Goal: Information Seeking & Learning: Learn about a topic

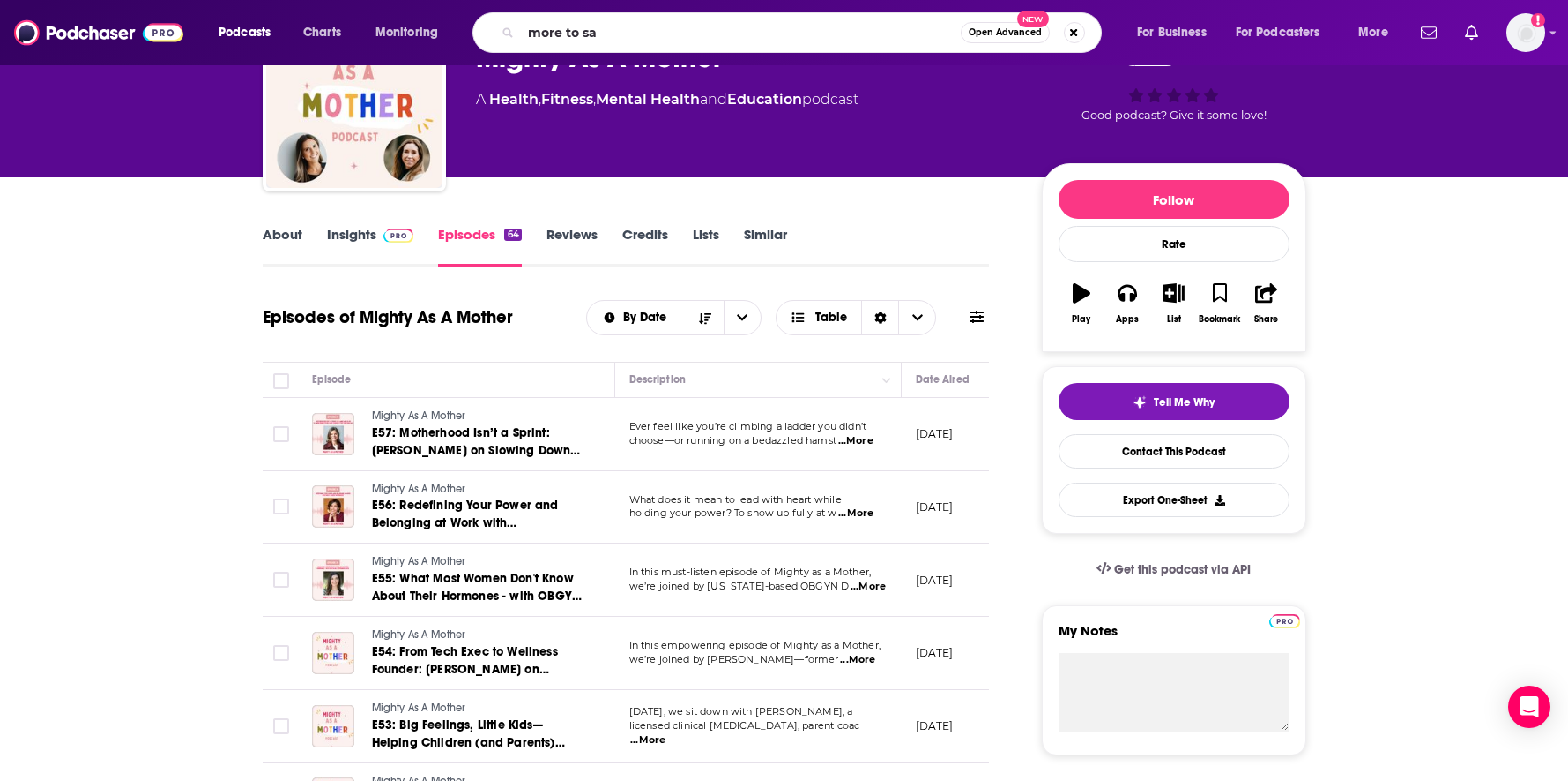
type input "more to say"
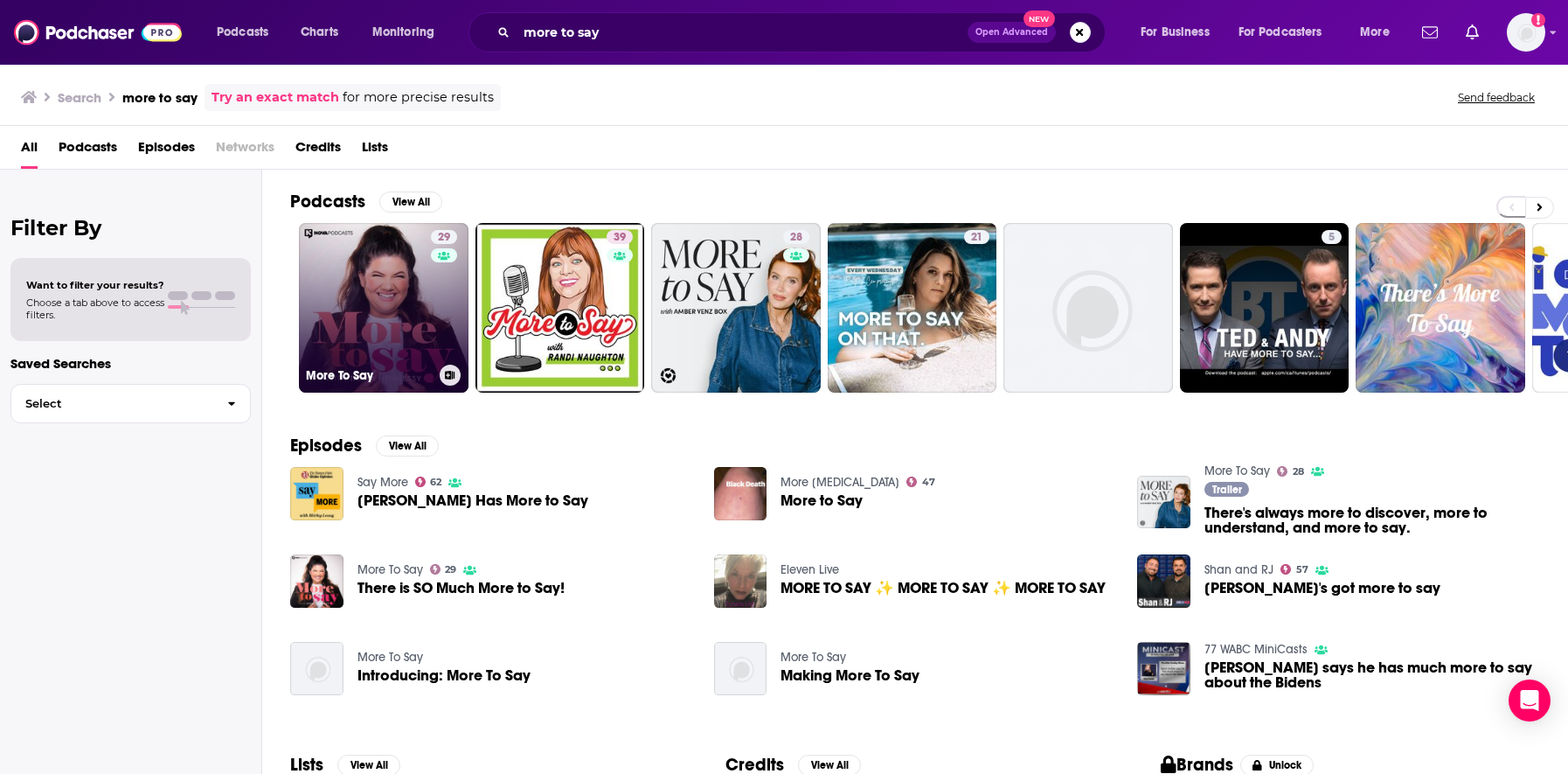
click at [379, 311] on link "29 More To Say" at bounding box center [384, 308] width 170 height 170
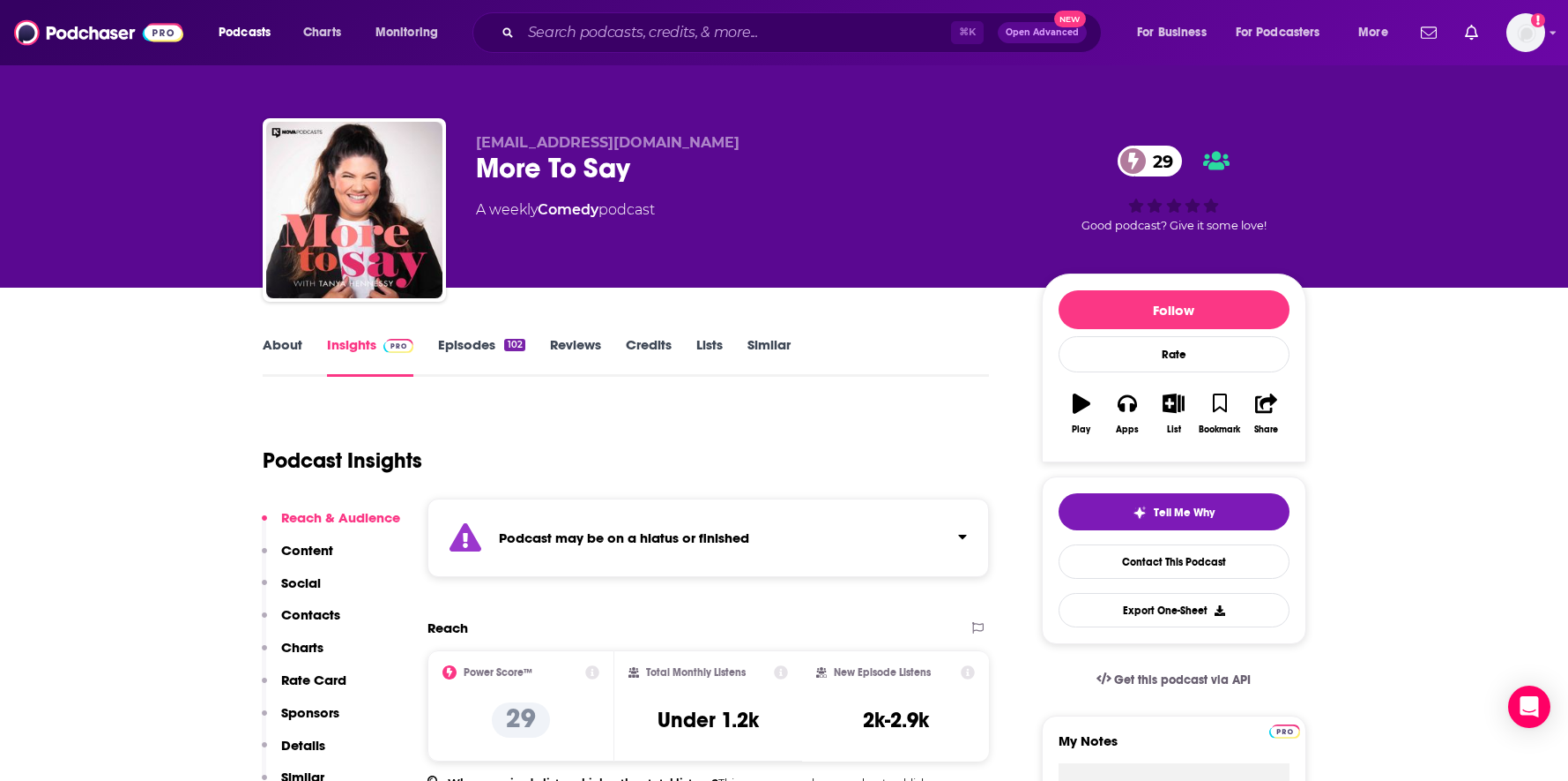
click at [286, 343] on link "About" at bounding box center [282, 356] width 39 height 40
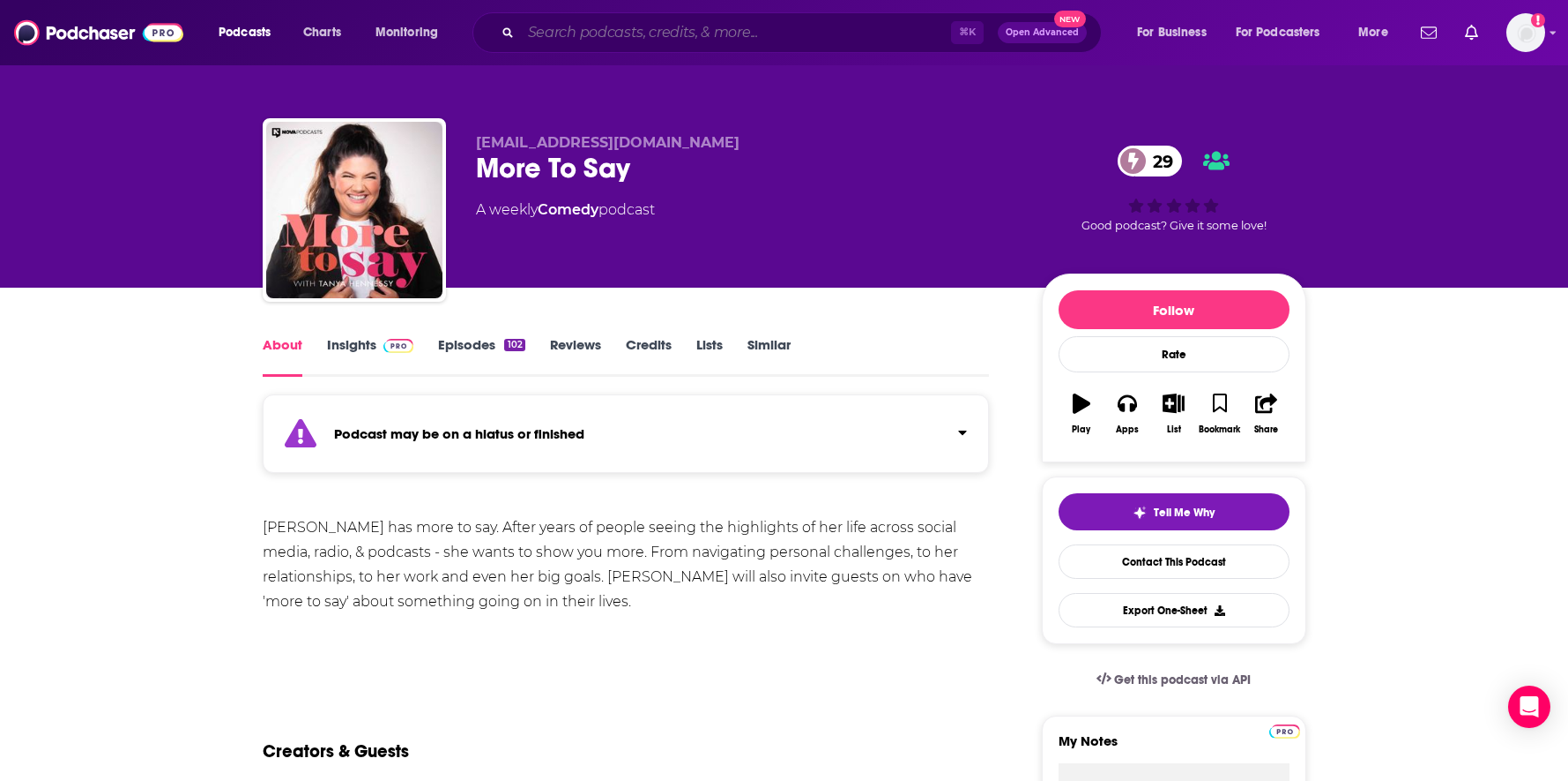
click at [714, 35] on input "Search podcasts, credits, & more..." at bounding box center [736, 32] width 431 height 28
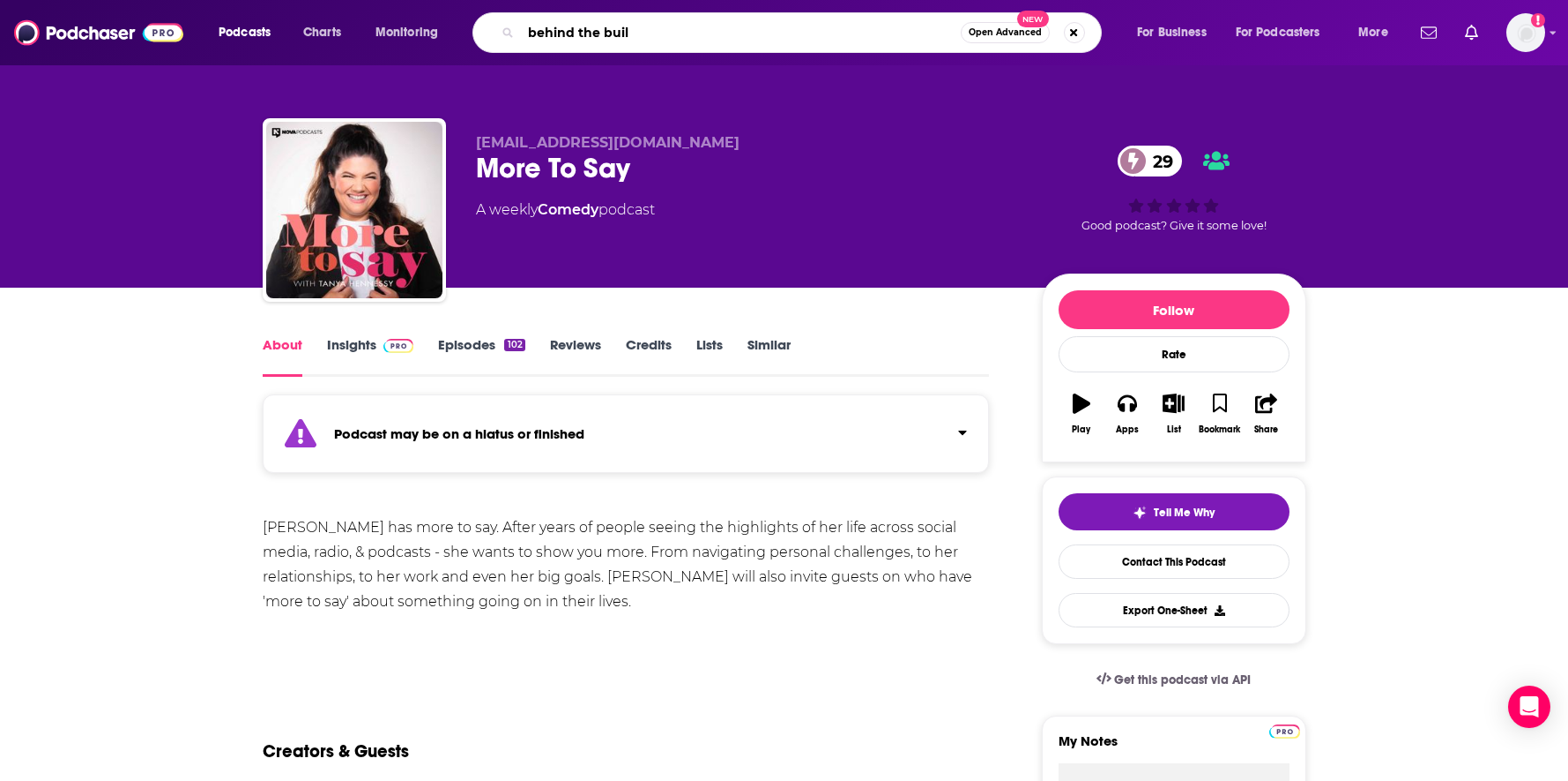
type input "behind the build"
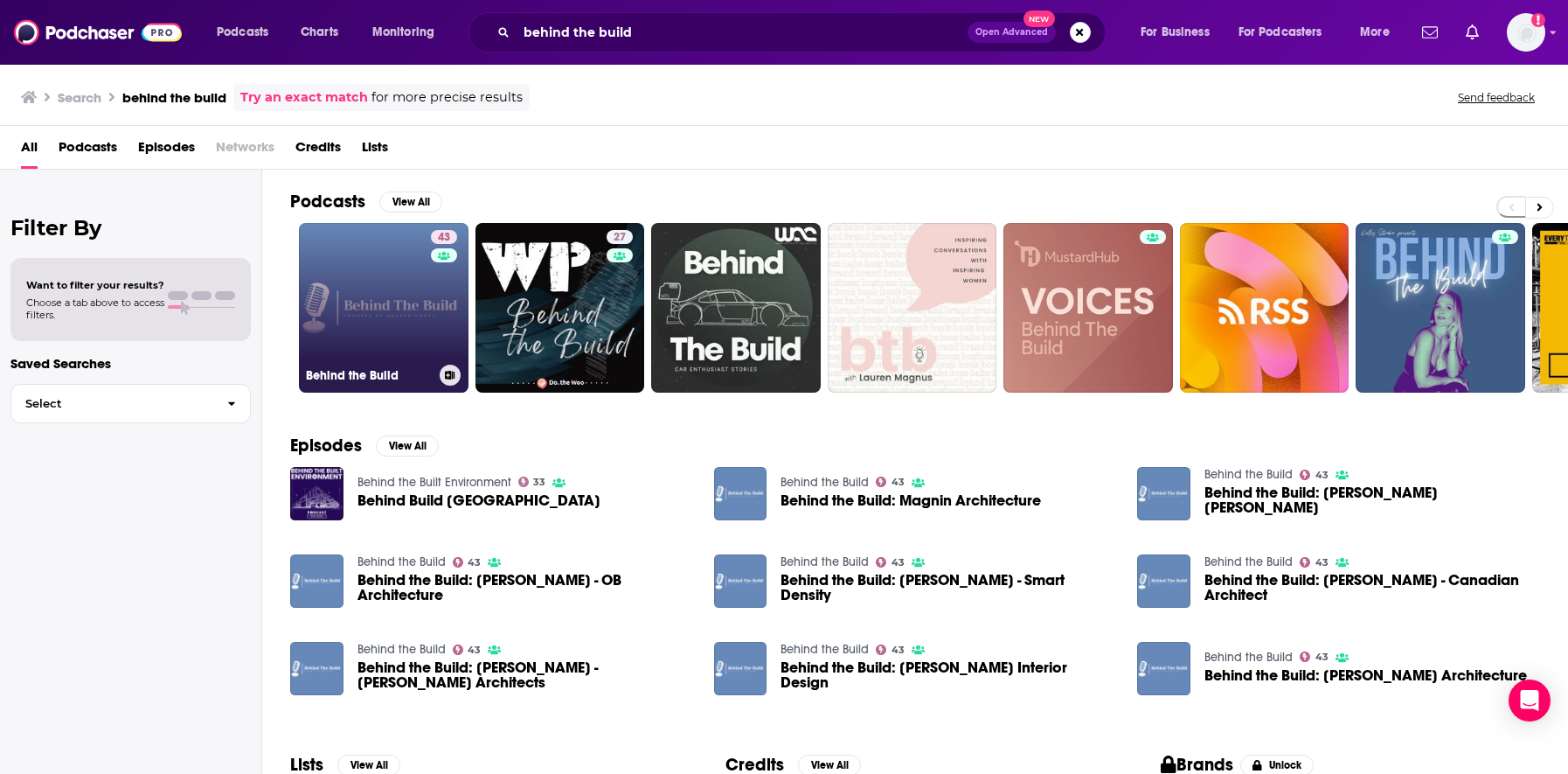
click at [392, 311] on link "43 Behind the Build" at bounding box center [384, 308] width 170 height 170
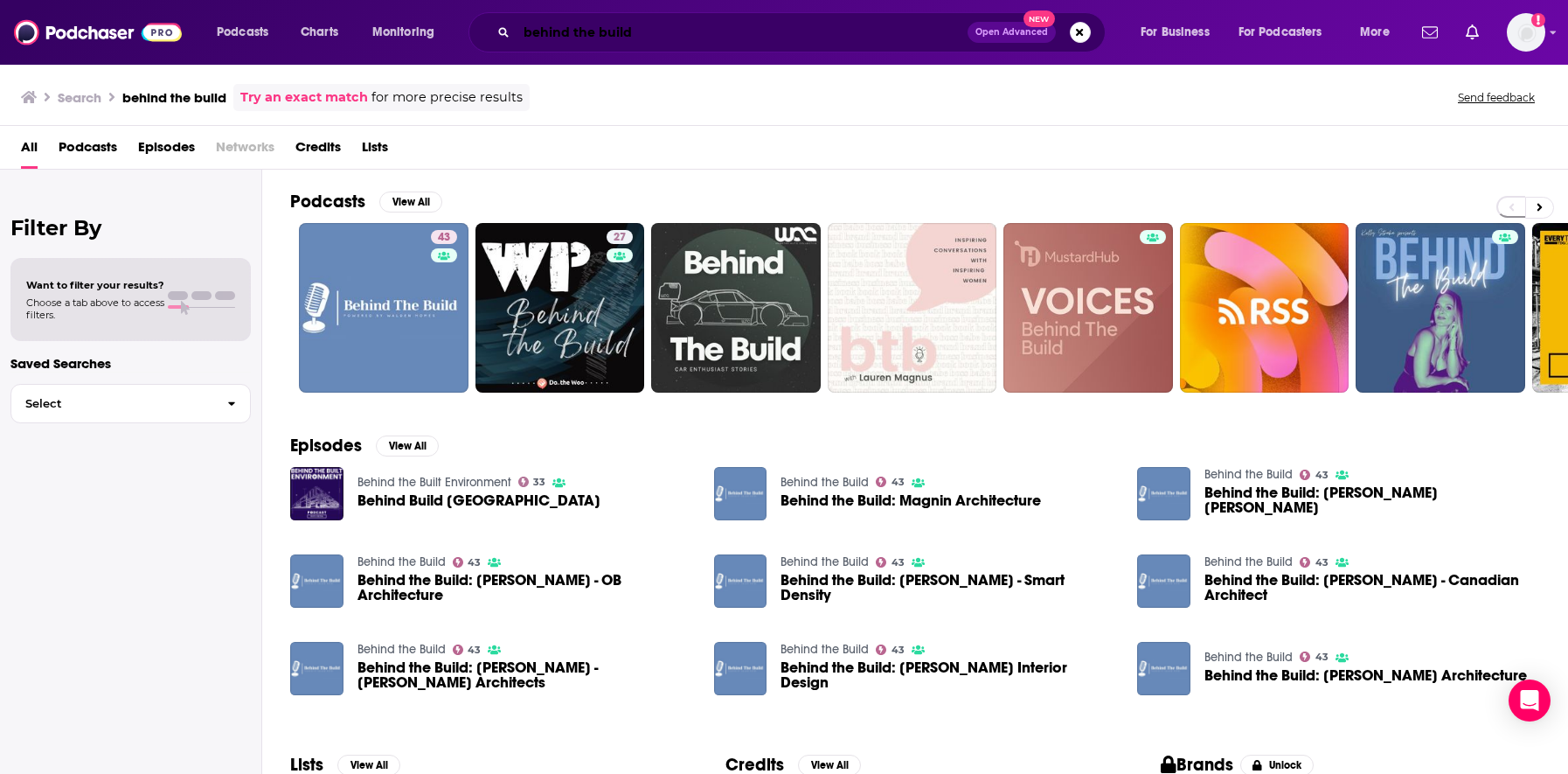
click at [583, 41] on input "behind the build" at bounding box center [742, 31] width 451 height 28
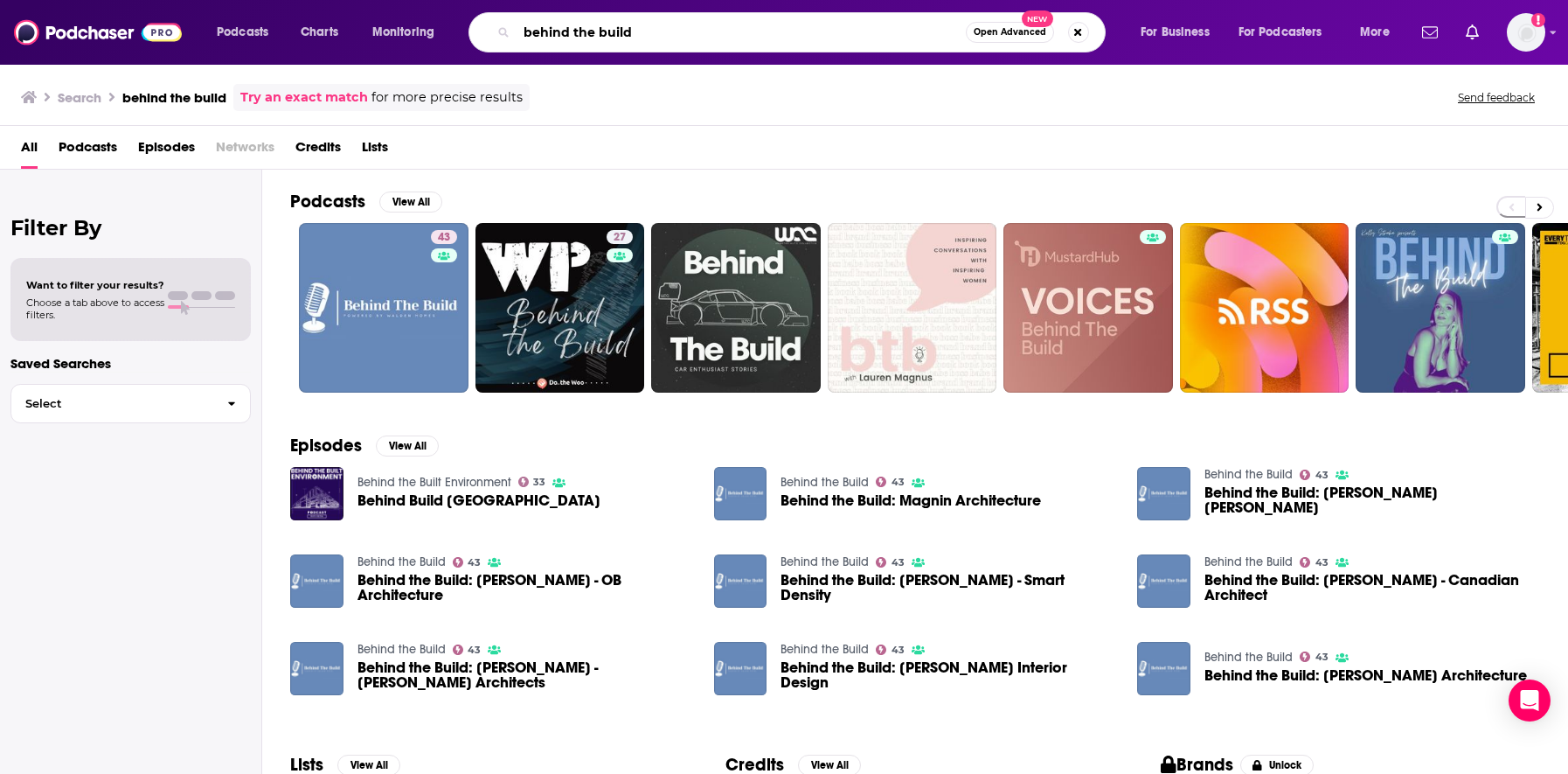
drag, startPoint x: 662, startPoint y: 40, endPoint x: 539, endPoint y: 27, distance: 123.7
click at [539, 28] on input "behind the build" at bounding box center [741, 31] width 449 height 28
type input "b"
type input "person of the week"
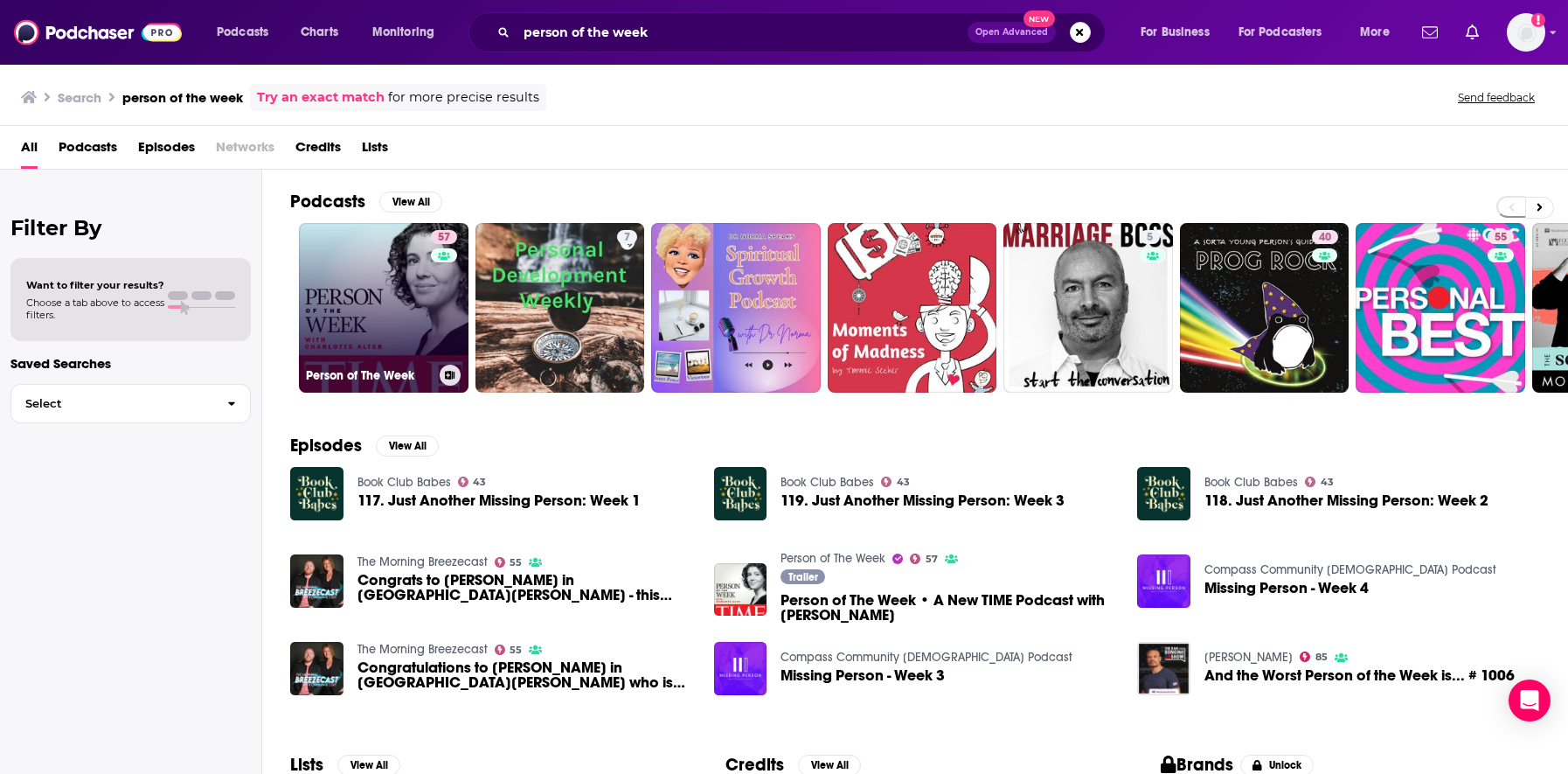
click at [379, 269] on link "57 Person of The Week" at bounding box center [384, 308] width 170 height 170
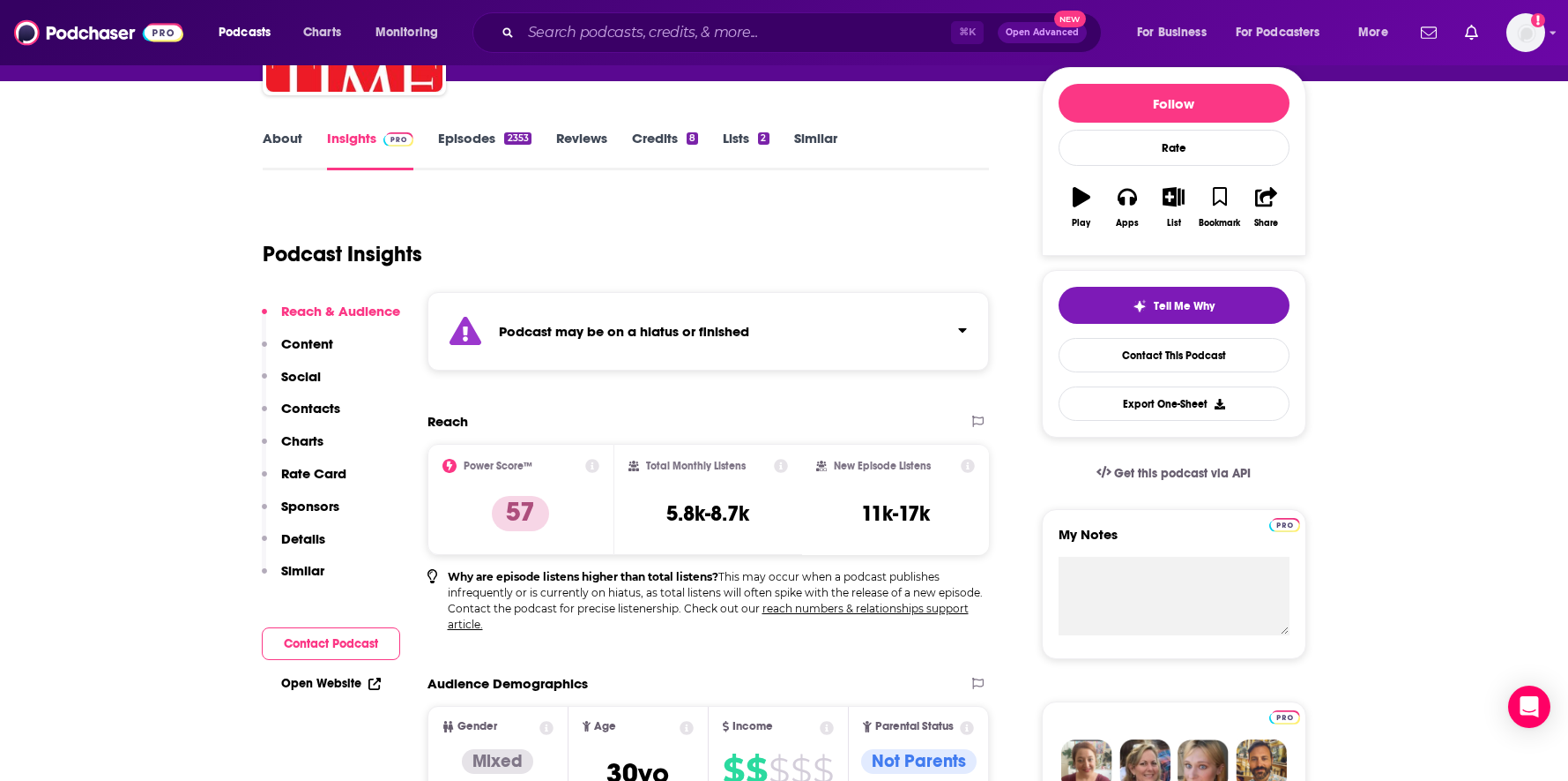
scroll to position [169, 0]
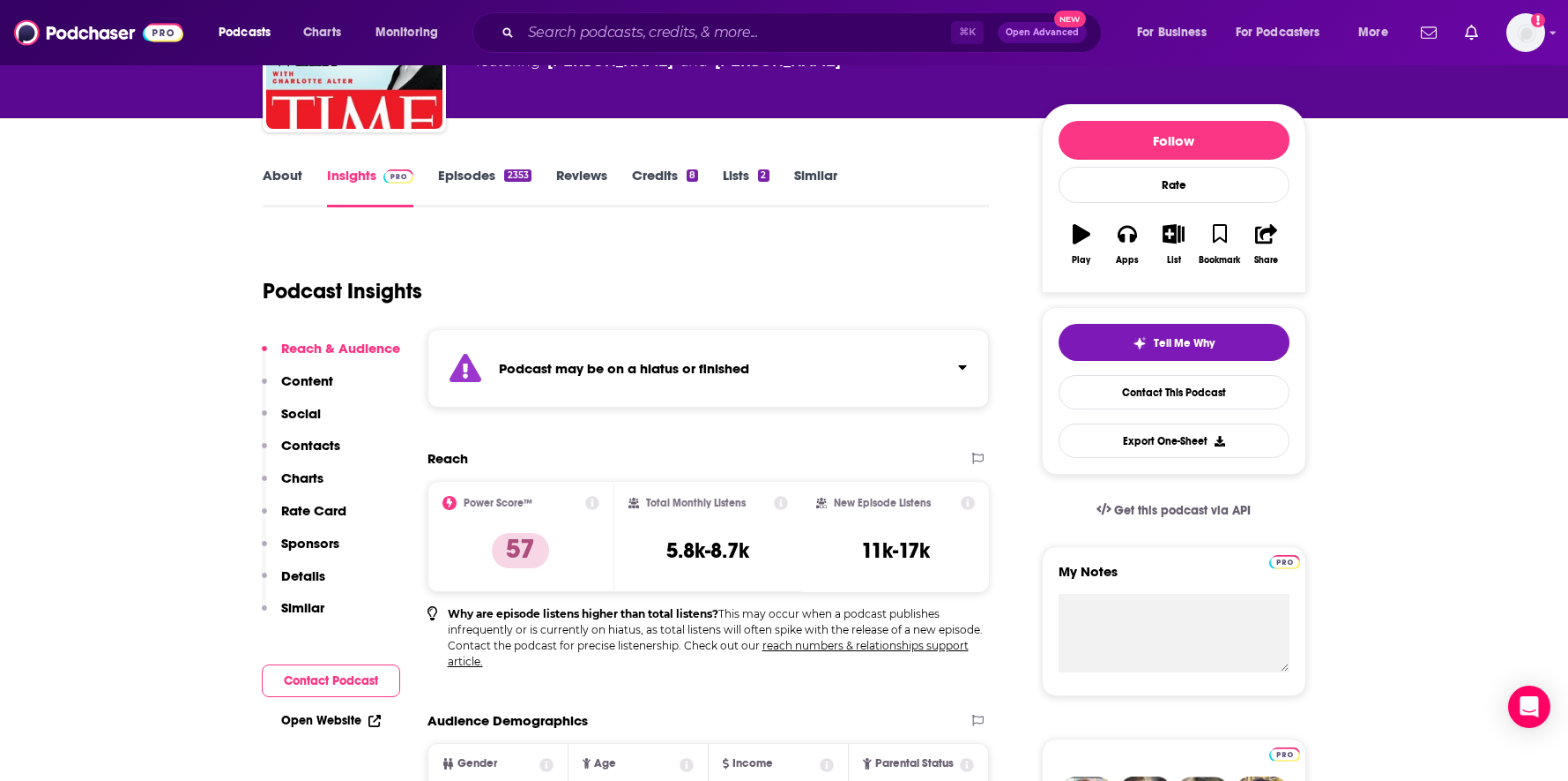
click at [460, 164] on div "About Insights Episodes 2353 Reviews Credits 8 Lists 2 Similar" at bounding box center [626, 186] width 728 height 43
click at [460, 175] on link "Episodes 2353" at bounding box center [485, 187] width 92 height 40
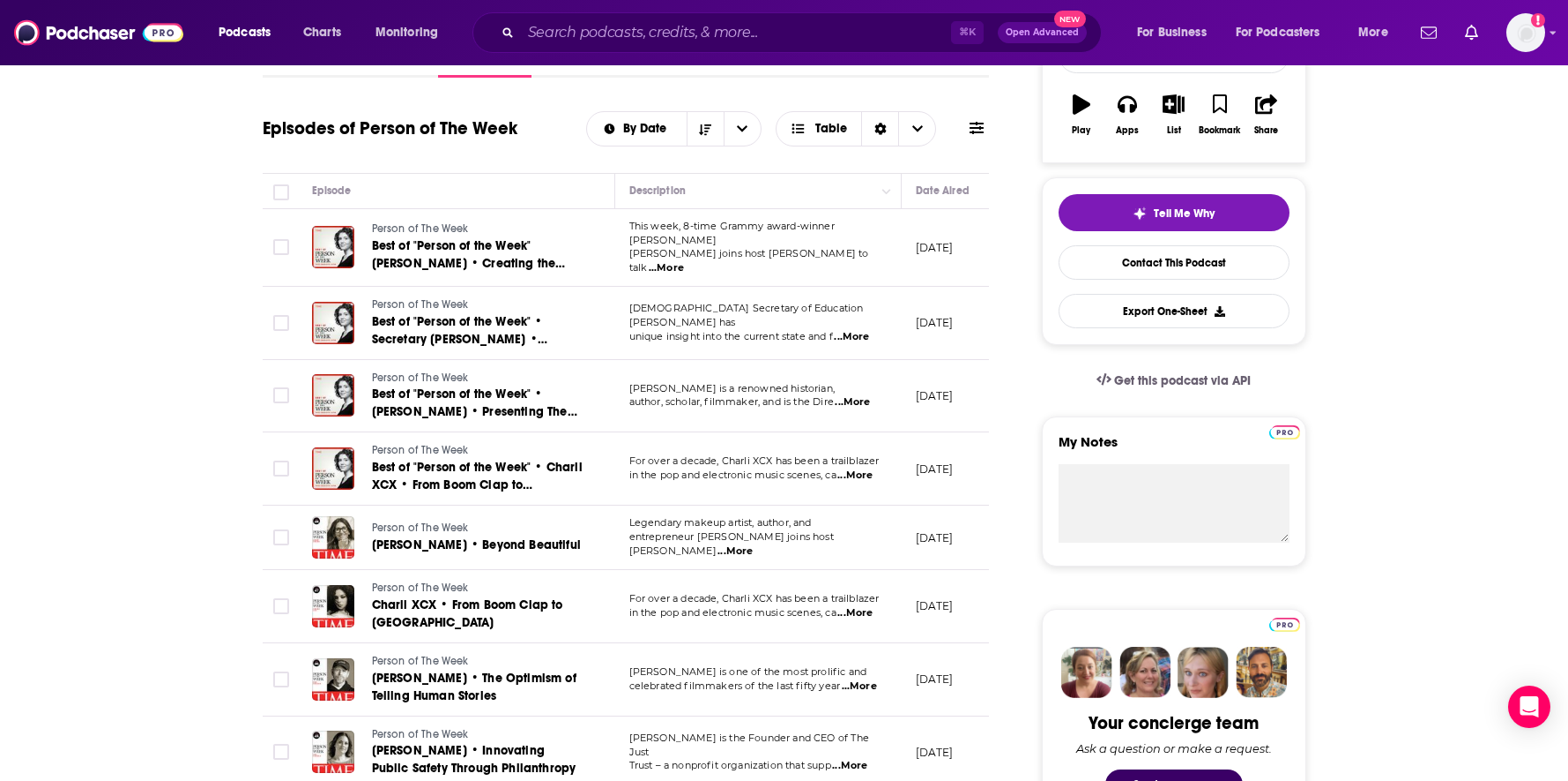
scroll to position [300, 0]
click at [674, 37] on input "Search podcasts, credits, & more..." at bounding box center [736, 32] width 431 height 28
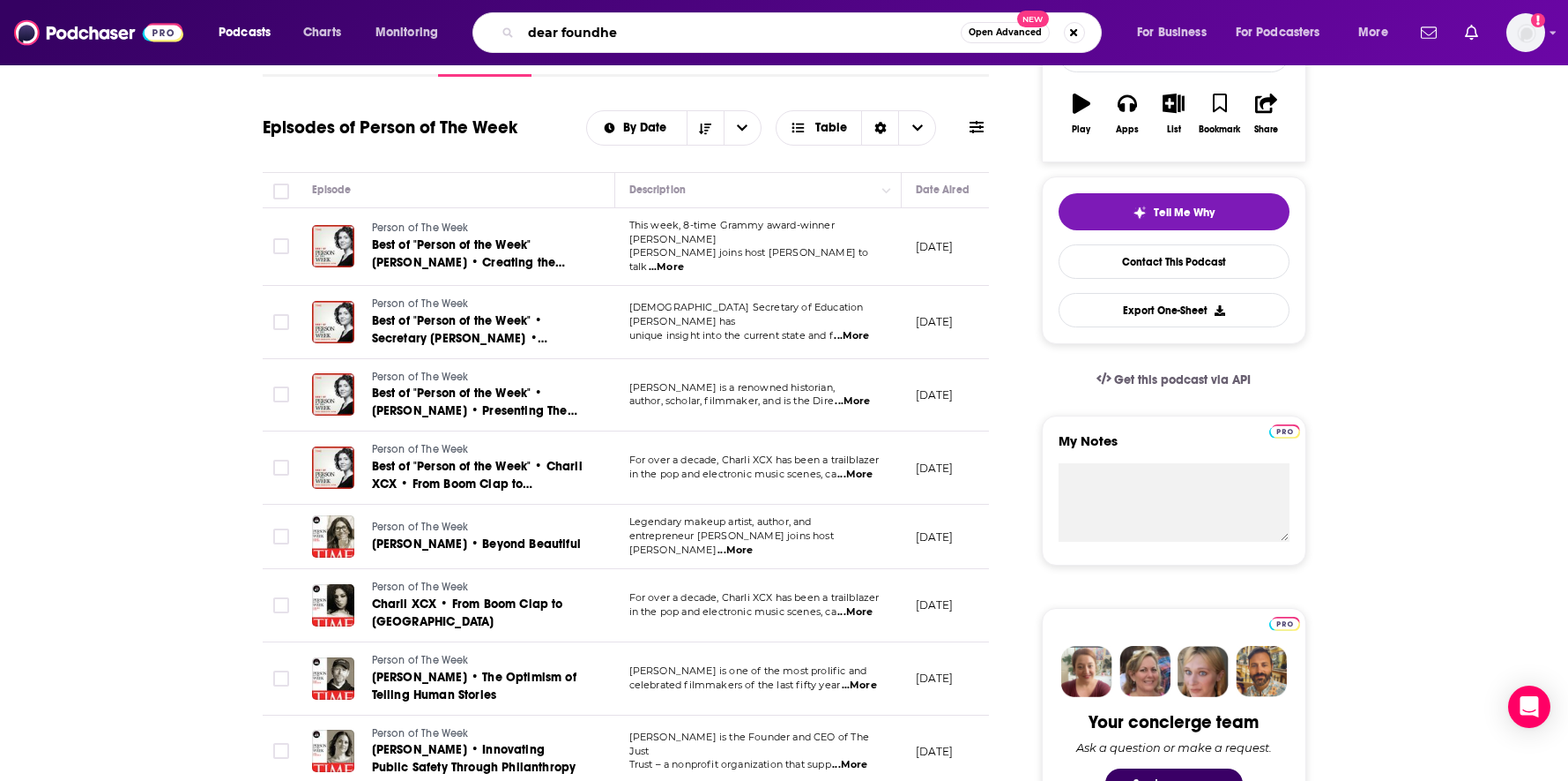
type input "dear foundher"
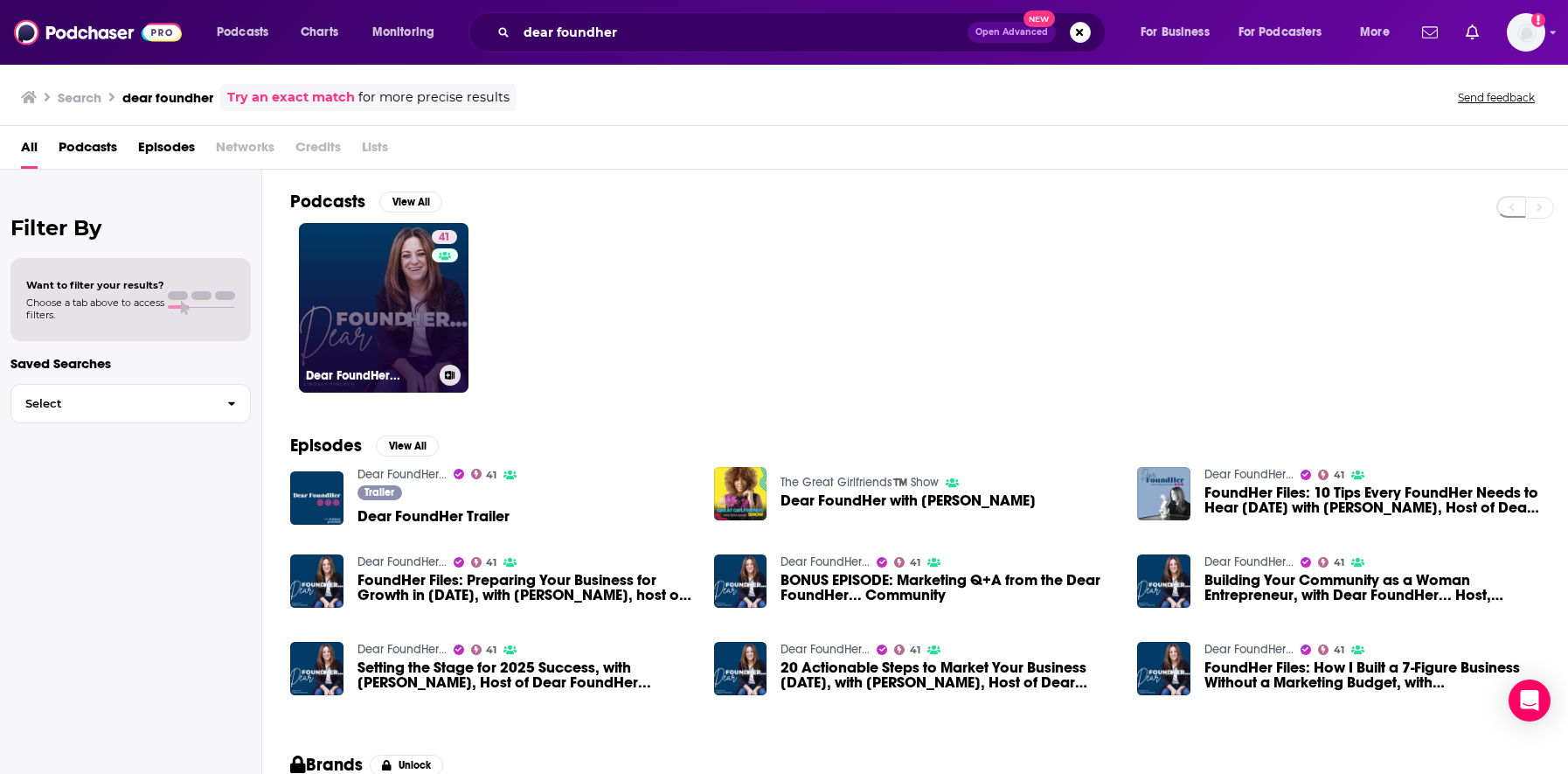
click at [405, 305] on link "41 Dear FoundHer..." at bounding box center [384, 308] width 170 height 170
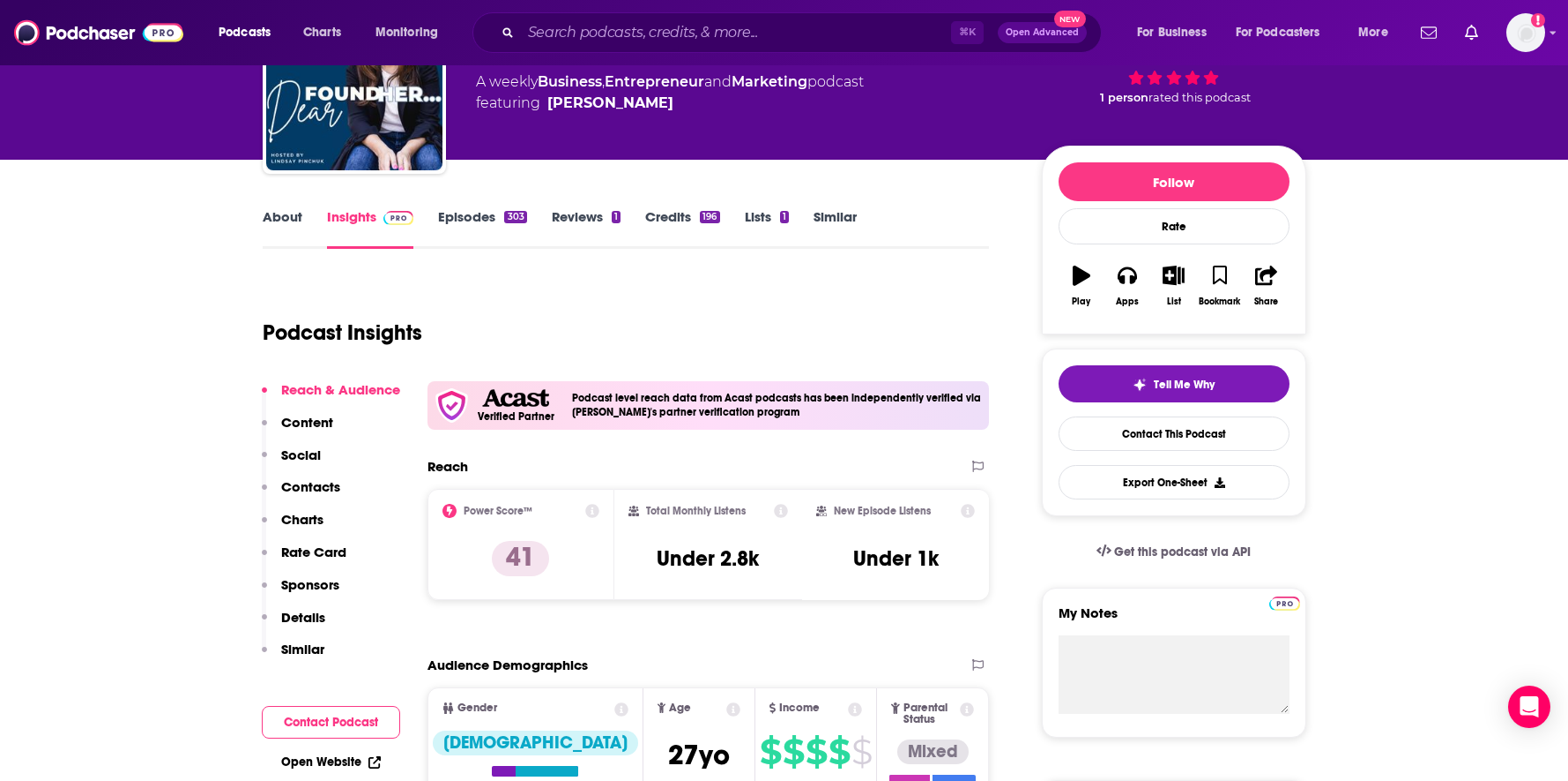
scroll to position [129, 0]
click at [271, 217] on link "About" at bounding box center [282, 228] width 39 height 40
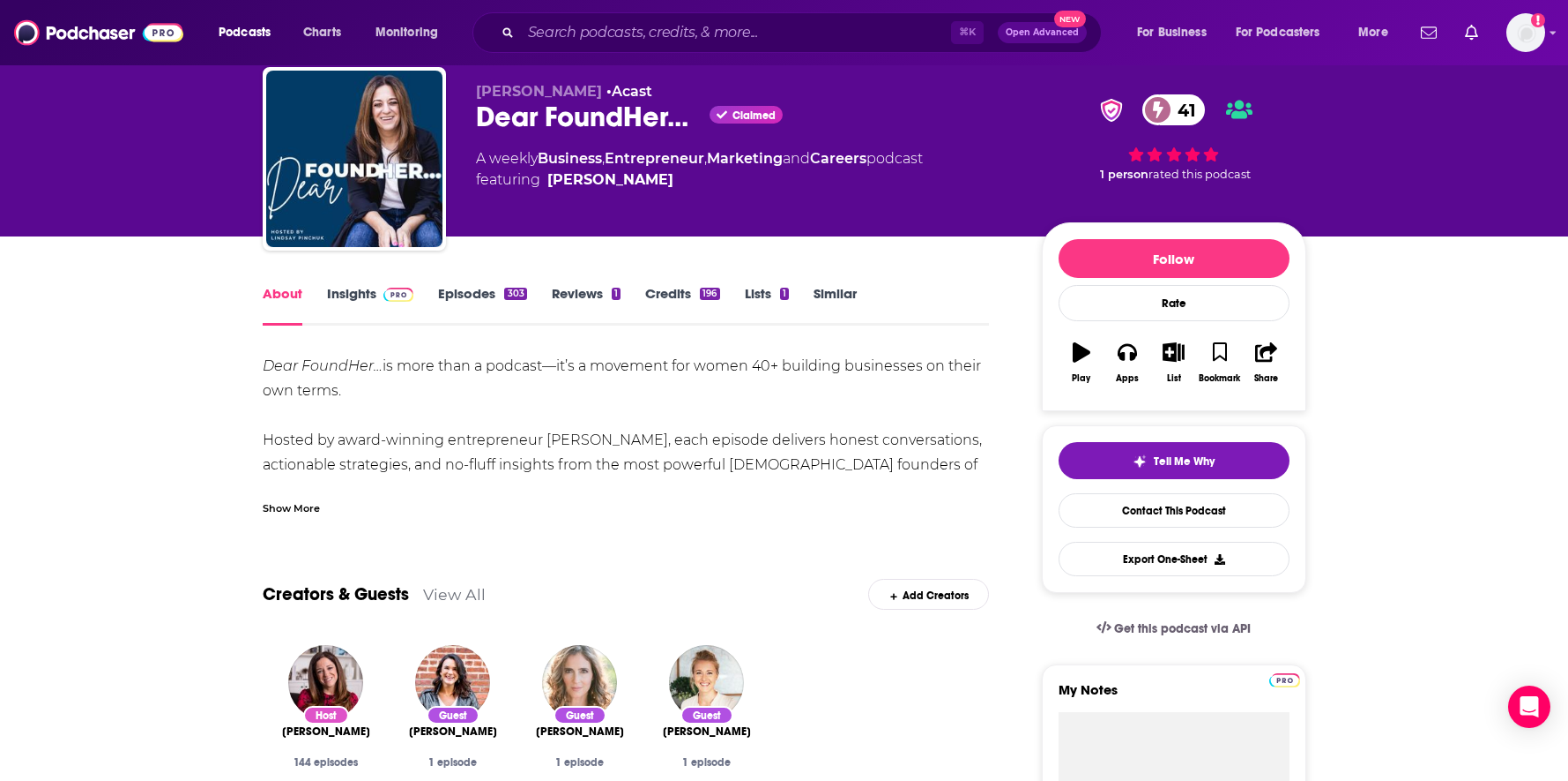
scroll to position [25, 0]
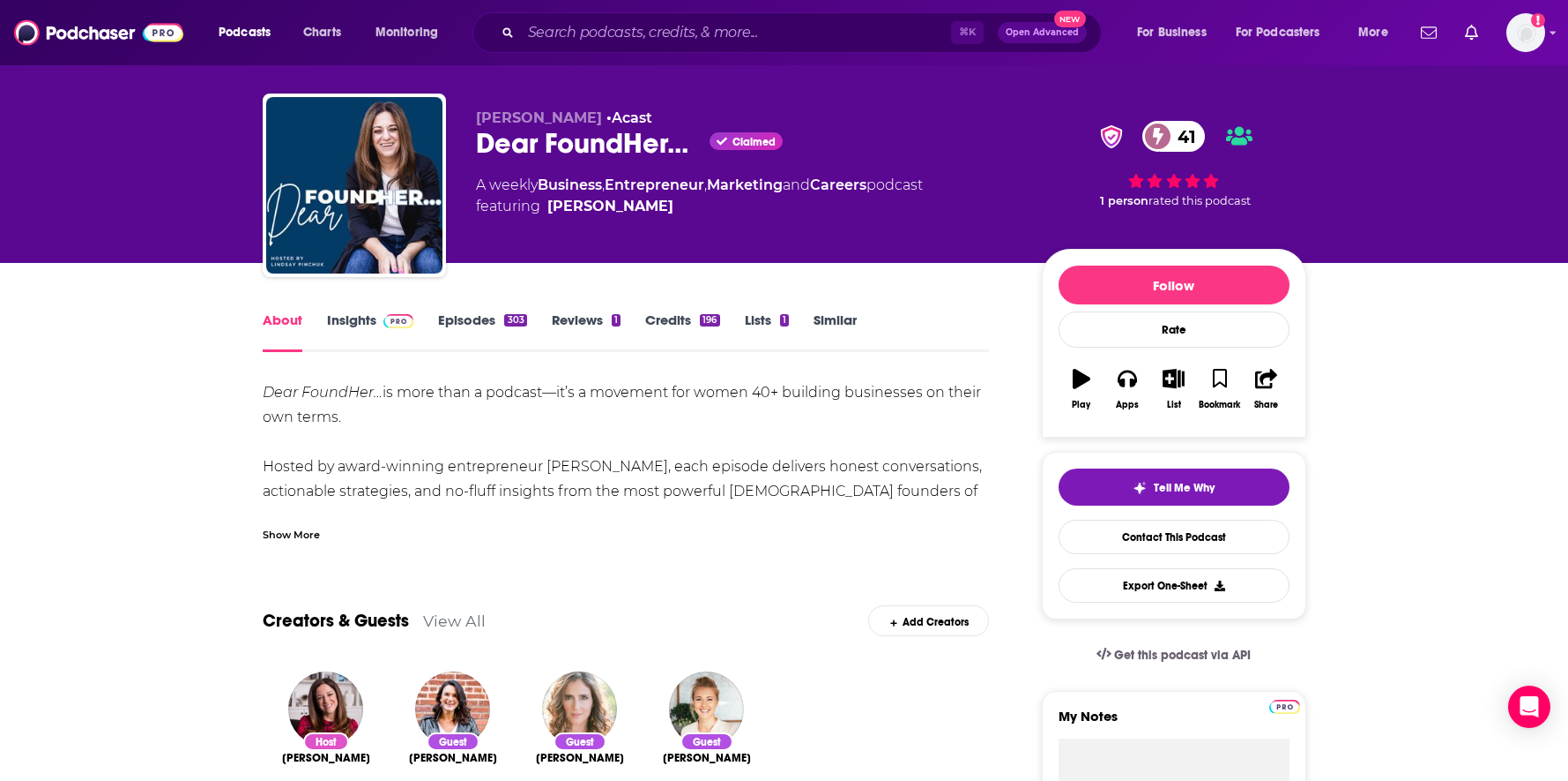
click at [456, 321] on link "Episodes 303" at bounding box center [483, 332] width 88 height 40
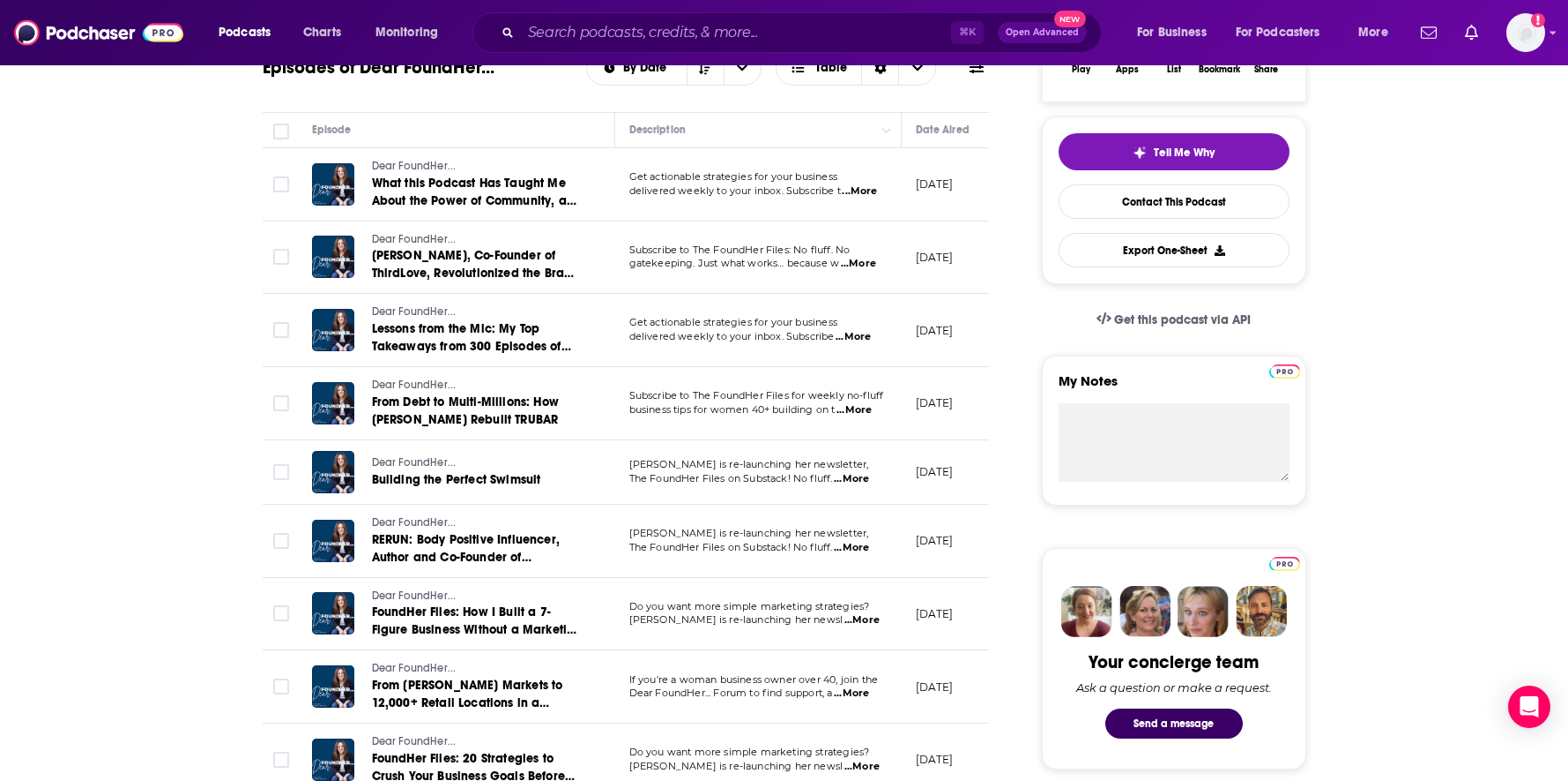
scroll to position [382, 0]
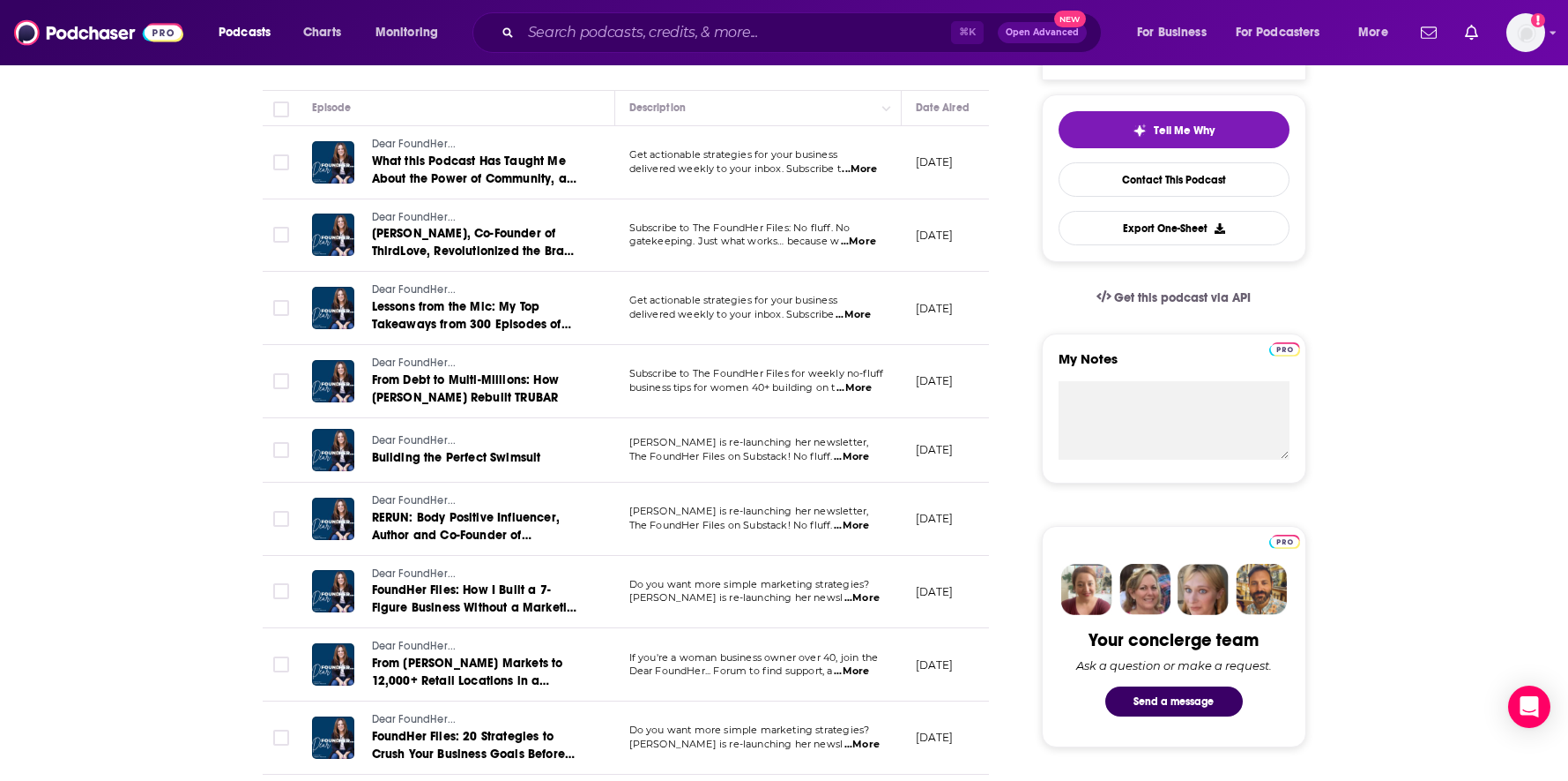
click at [648, 49] on div "⌘ K Open Advanced New" at bounding box center [787, 33] width 630 height 40
click at [650, 40] on input "Search podcasts, credits, & more..." at bounding box center [736, 32] width 431 height 28
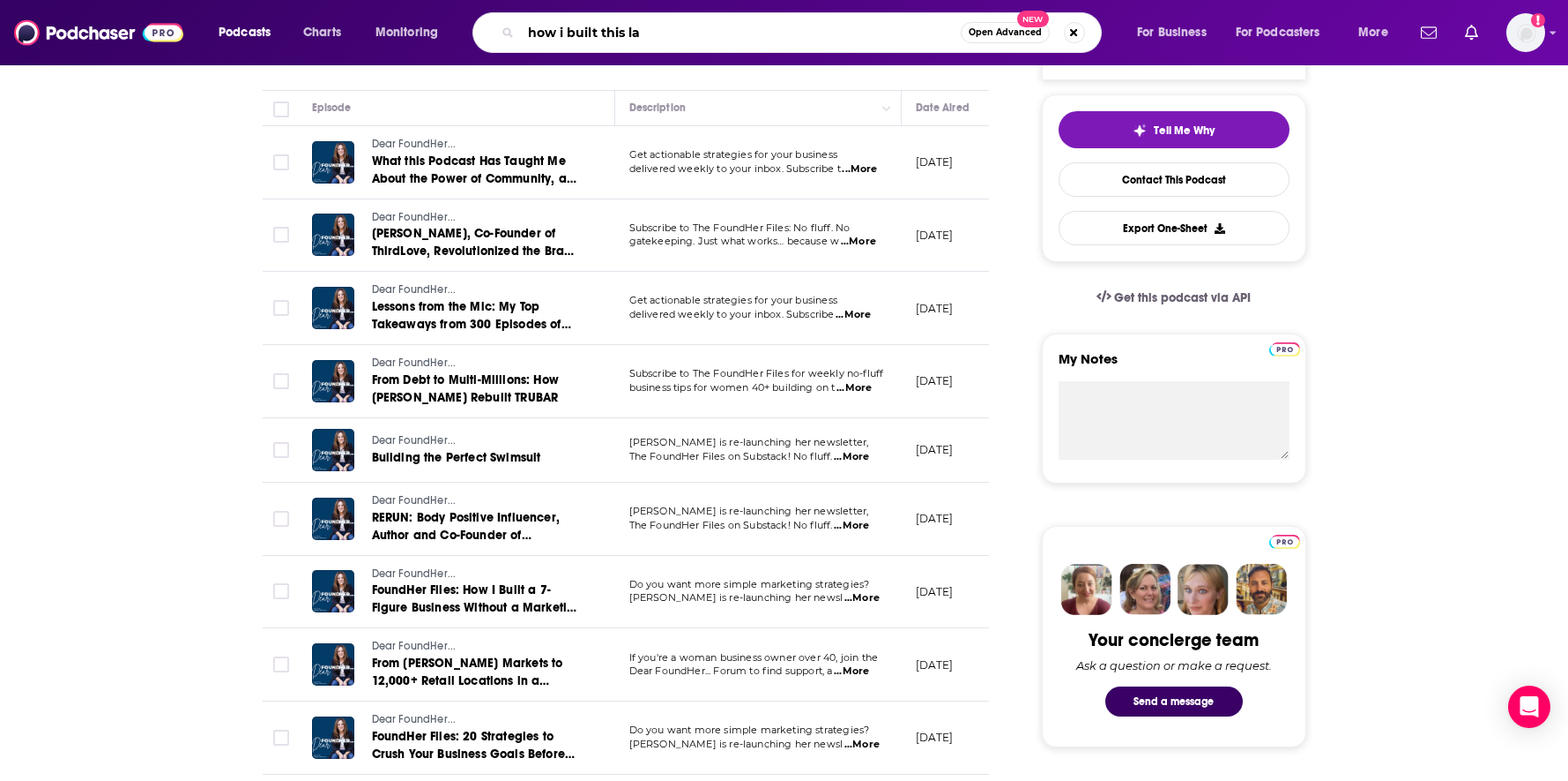
type input "how i built this lab"
